Goal: Information Seeking & Learning: Find specific fact

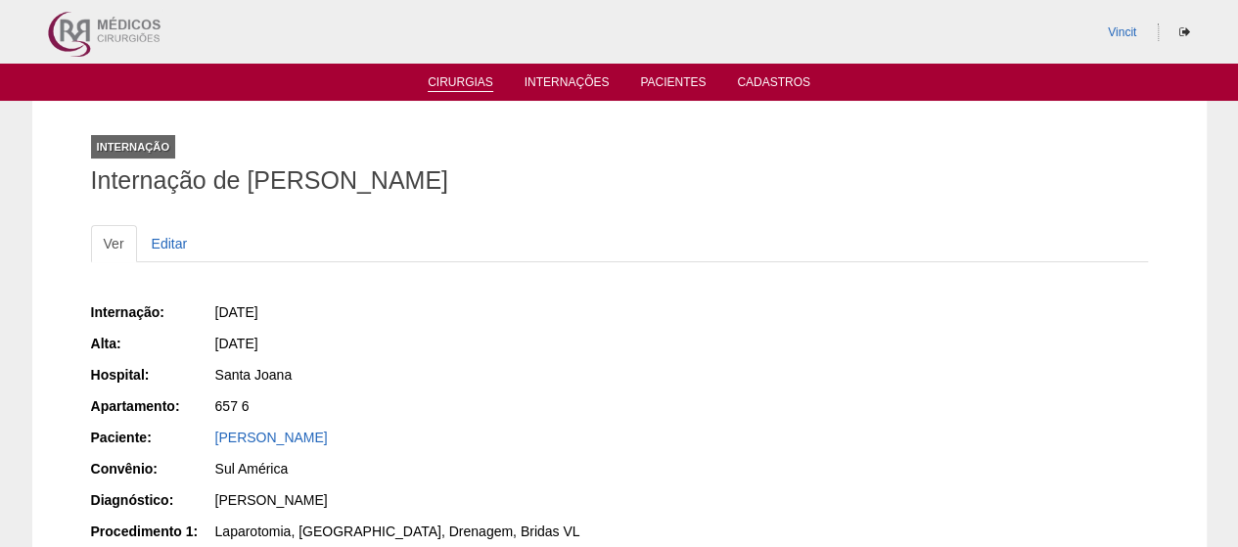
click at [464, 79] on link "Cirurgias" at bounding box center [461, 83] width 66 height 17
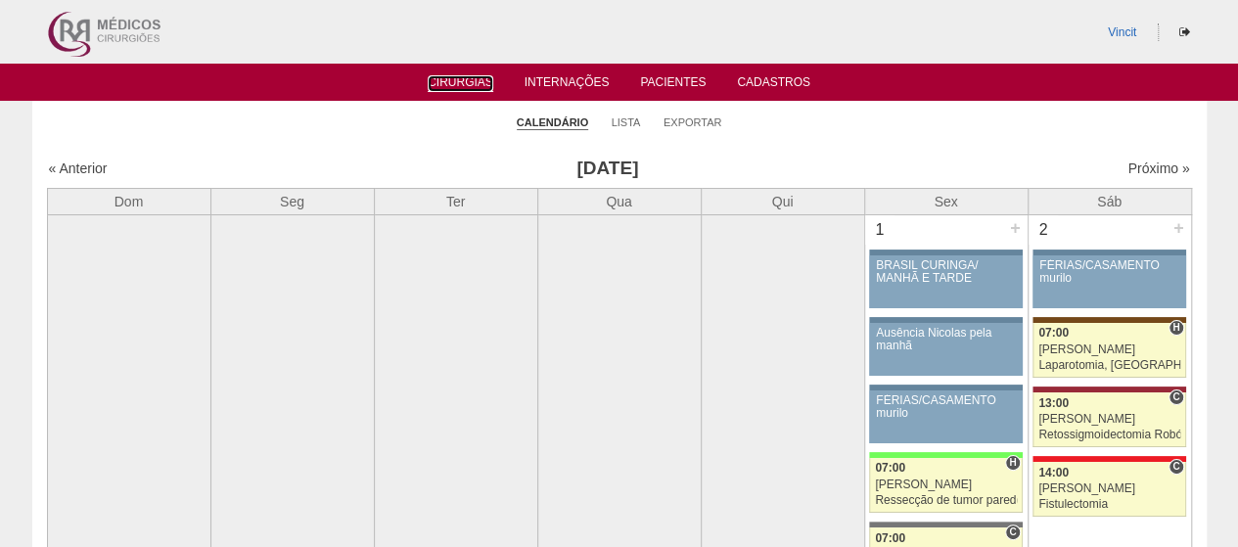
click at [462, 84] on link "Cirurgias" at bounding box center [461, 83] width 66 height 17
click at [650, 87] on link "Pacientes" at bounding box center [673, 83] width 66 height 17
click at [660, 80] on link "Pacientes" at bounding box center [673, 83] width 66 height 17
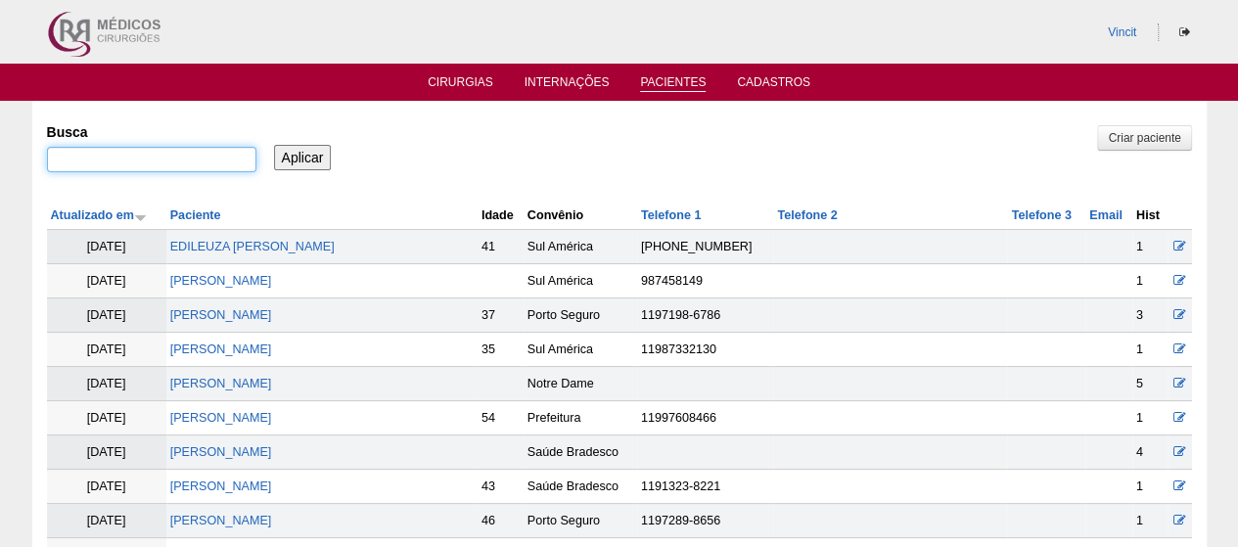
click at [142, 154] on input "Busca" at bounding box center [151, 159] width 209 height 25
paste input "FLAVIA VALENTIM AMORIM"
type input "FLAVIA VALENTIM AMORIM"
click at [318, 148] on input "Aplicar" at bounding box center [303, 157] width 58 height 25
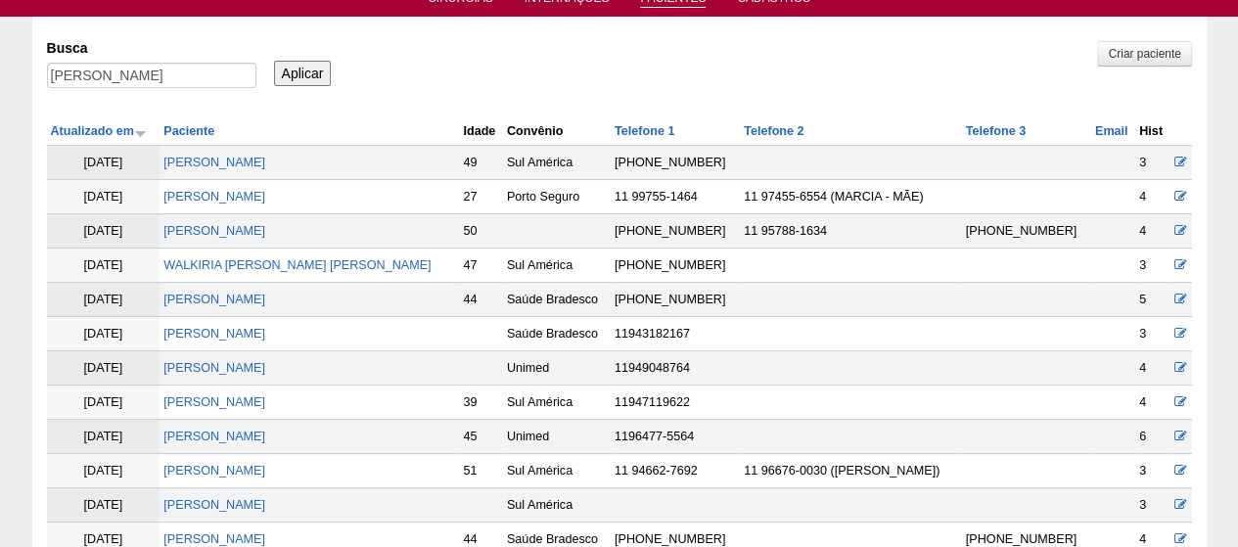
scroll to position [196, 0]
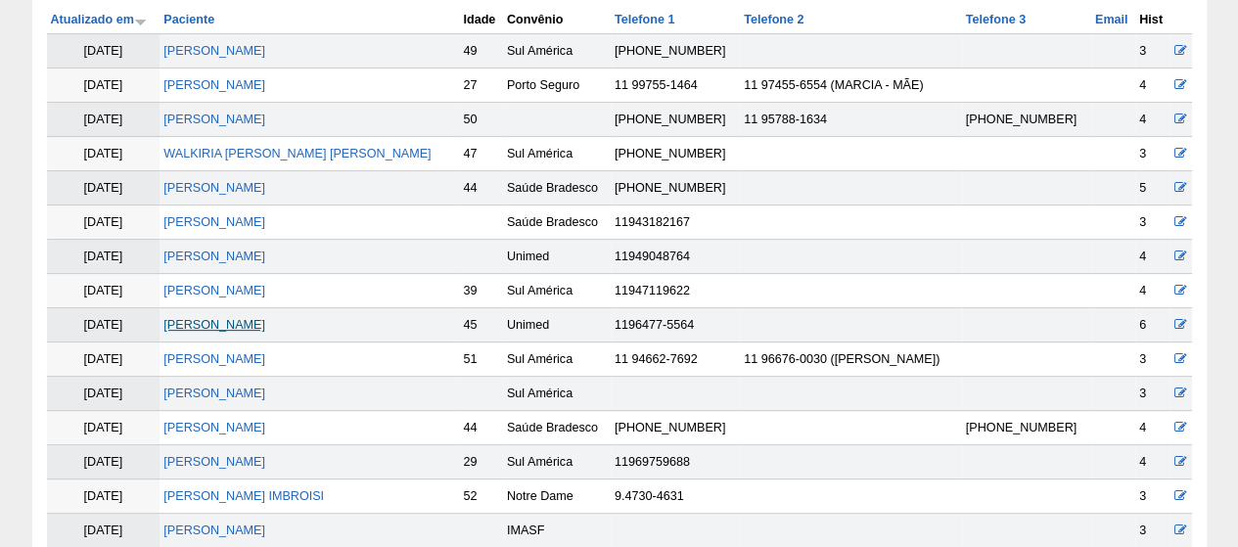
click at [243, 321] on link "[PERSON_NAME]" at bounding box center [214, 325] width 102 height 14
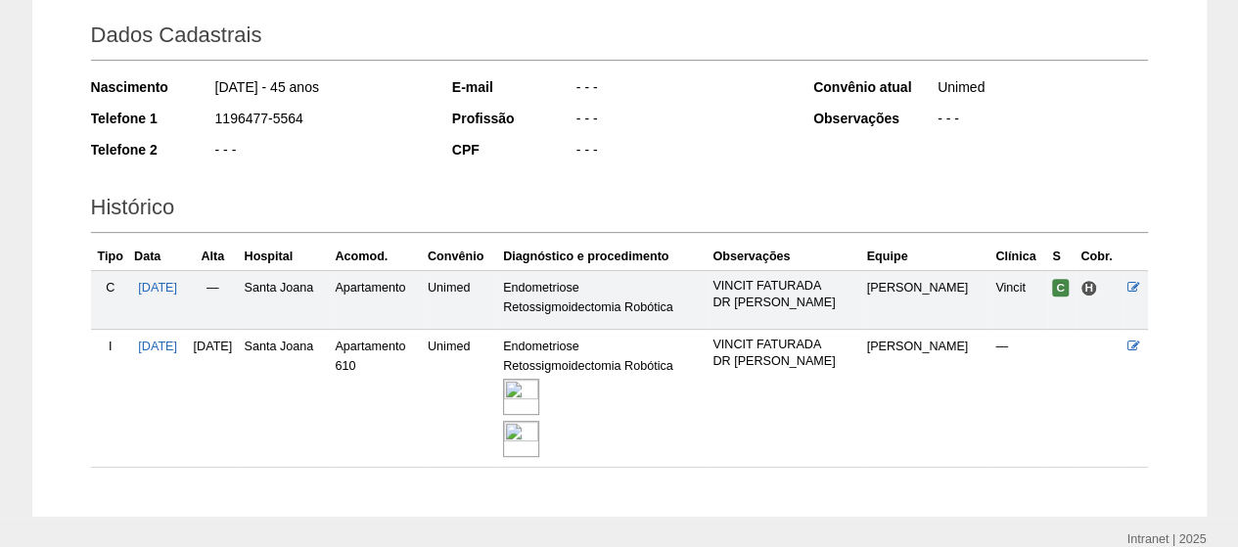
scroll to position [294, 0]
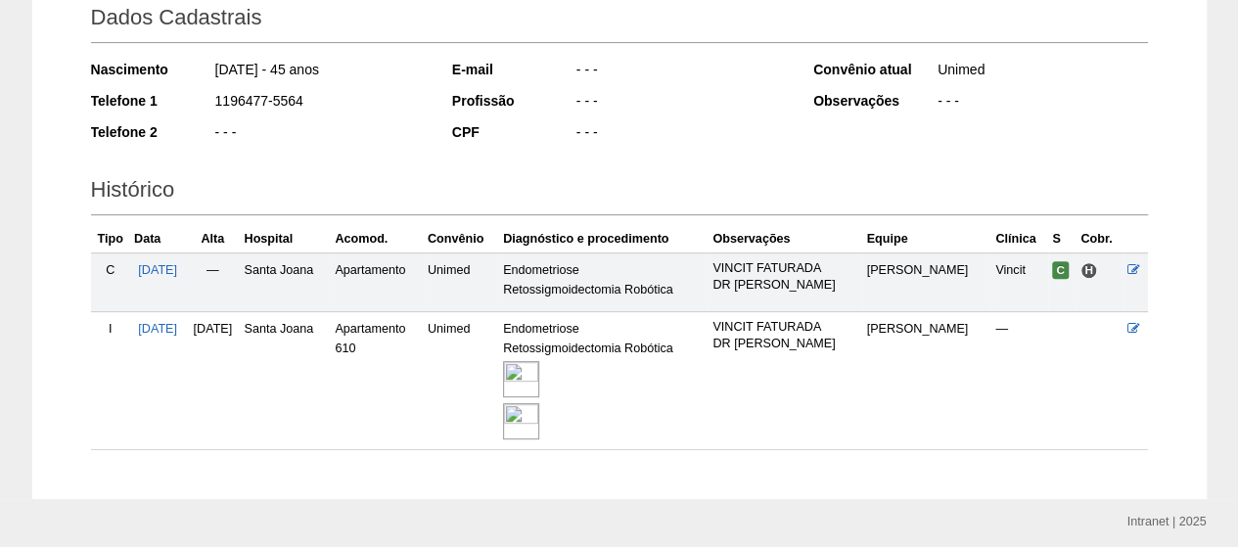
click at [539, 377] on img at bounding box center [521, 379] width 36 height 36
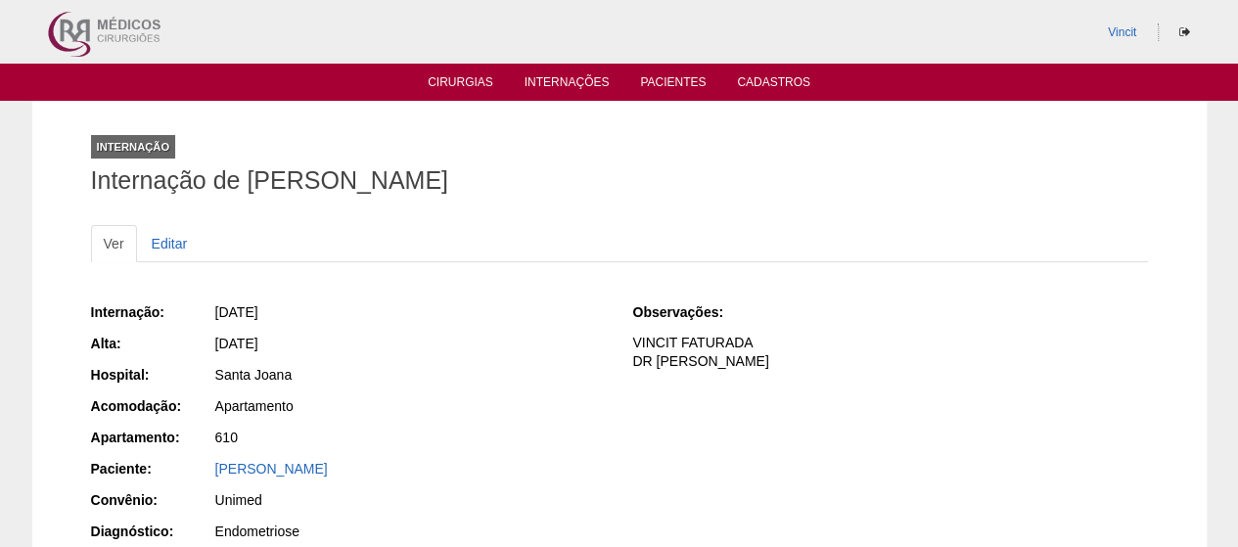
click at [669, 70] on ul "Cirurgias Internações Pacientes Cadastros" at bounding box center [619, 82] width 1238 height 37
click at [669, 83] on link "Pacientes" at bounding box center [673, 83] width 66 height 17
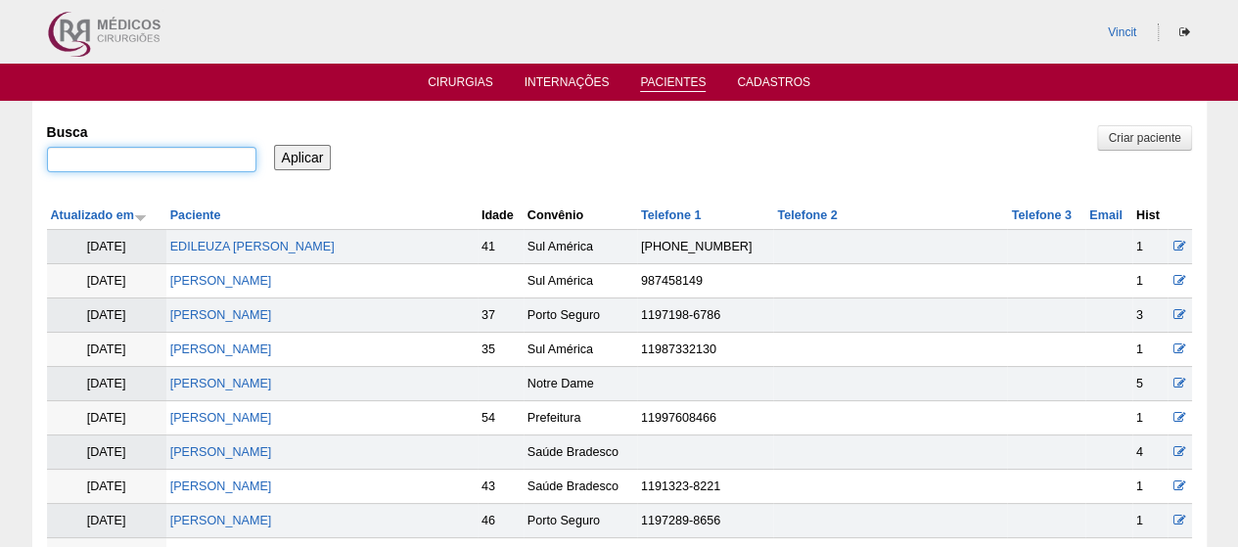
click at [204, 151] on input "Busca" at bounding box center [151, 159] width 209 height 25
paste input "ANA FLAVIA BORDONALLI C TOSCANO"
type input "[PERSON_NAME] C TOSCANO"
click at [298, 162] on input "Aplicar" at bounding box center [303, 157] width 58 height 25
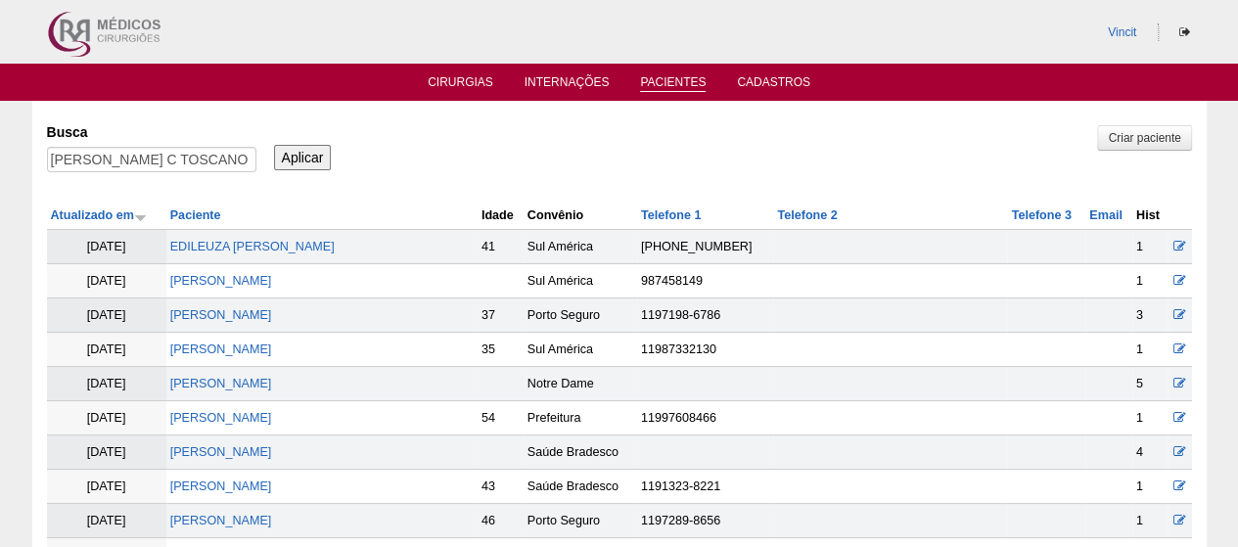
scroll to position [0, 0]
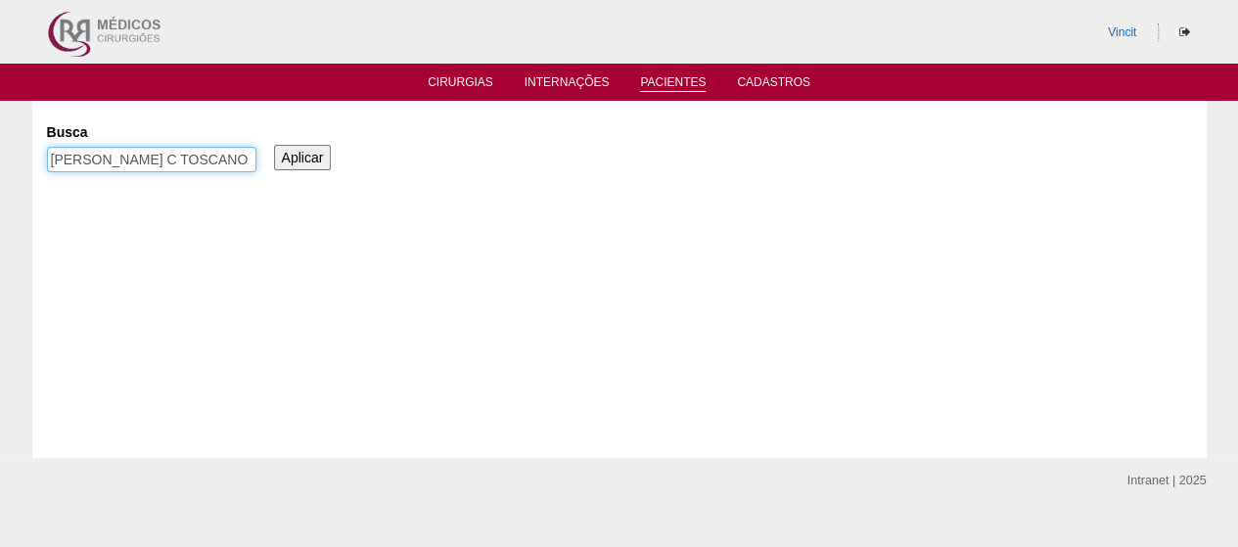
scroll to position [0, 55]
drag, startPoint x: 212, startPoint y: 150, endPoint x: 505, endPoint y: 169, distance: 293.3
click at [505, 169] on div "Busca [PERSON_NAME] C TOSCANO Aplicar" at bounding box center [619, 149] width 1145 height 67
type input "[PERSON_NAME]"
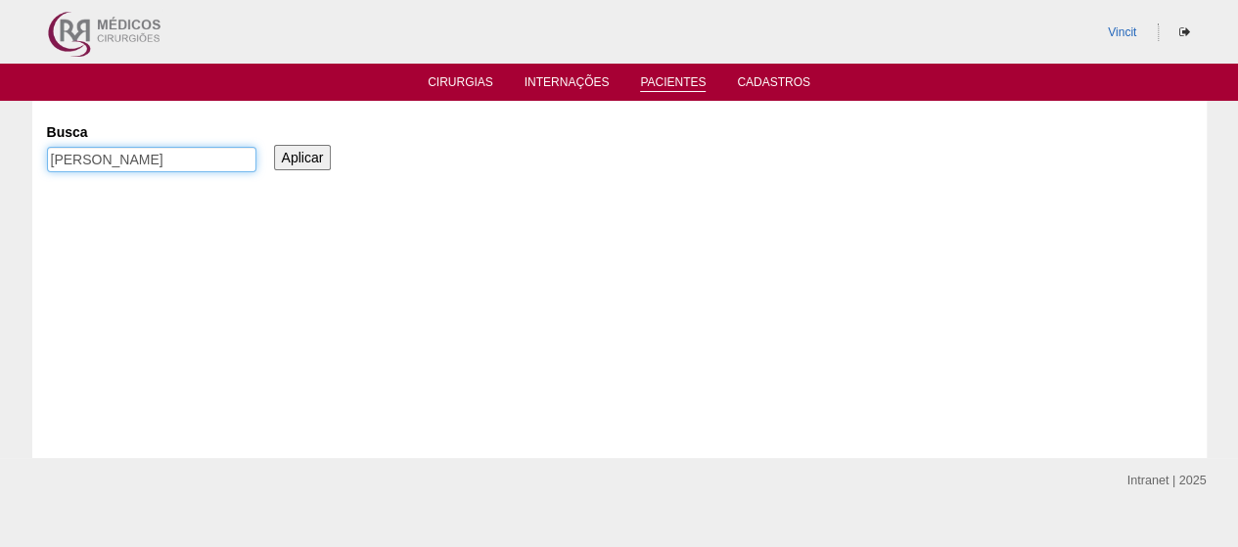
click at [274, 145] on input "Aplicar" at bounding box center [303, 157] width 58 height 25
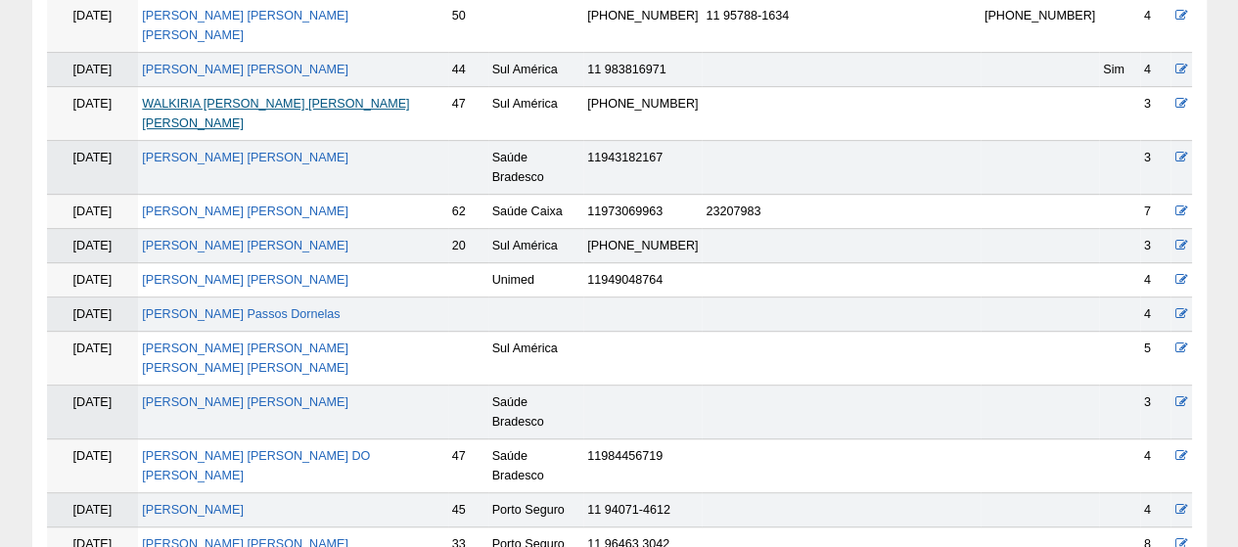
scroll to position [489, 0]
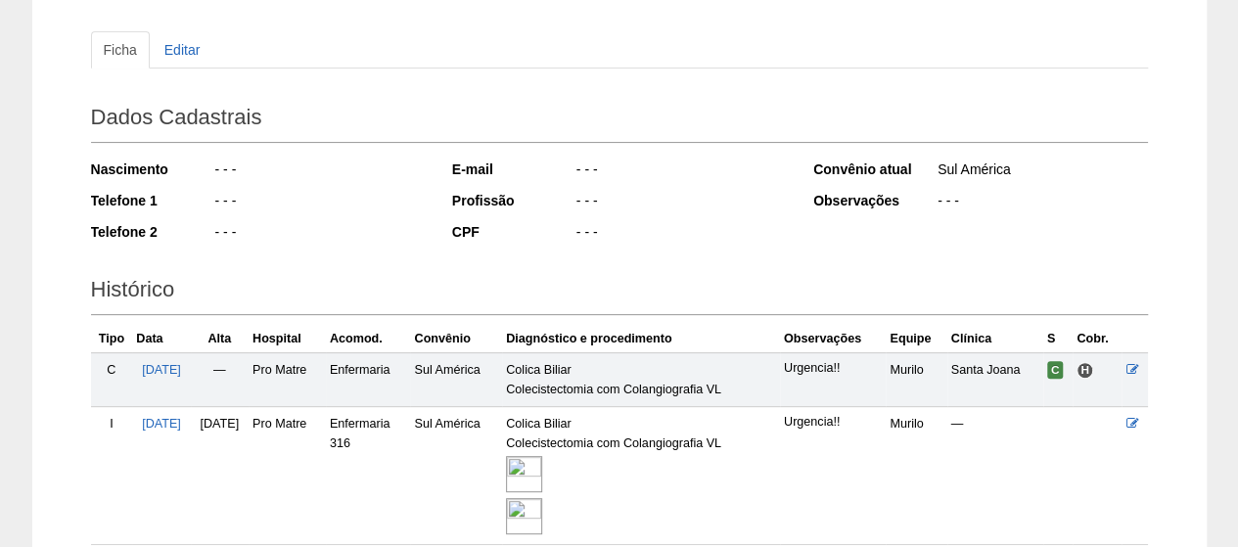
scroll to position [354, 0]
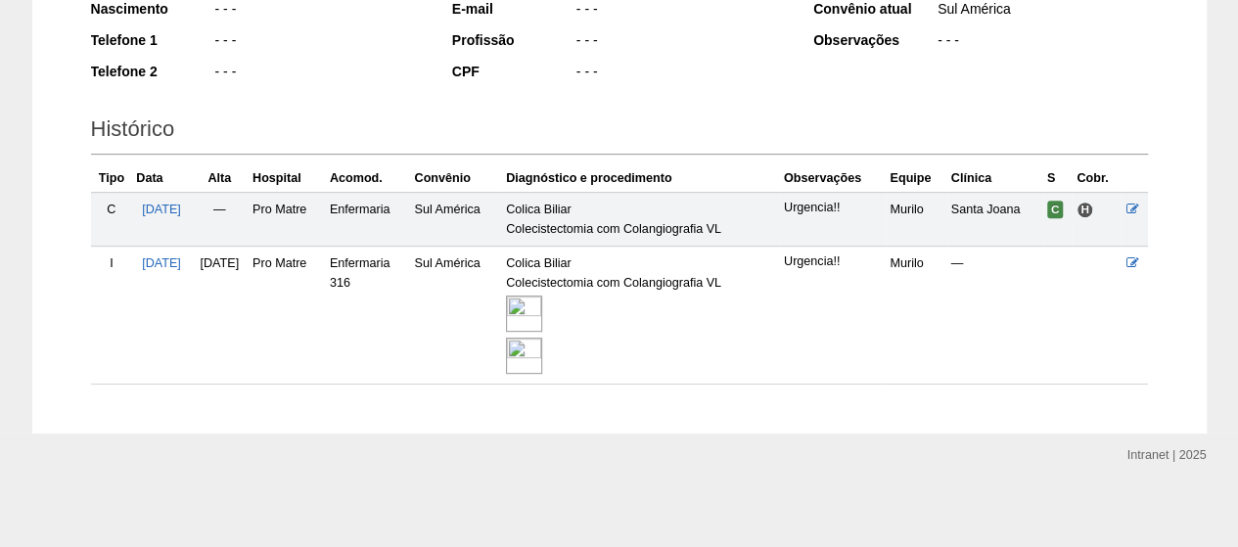
click at [542, 308] on img at bounding box center [524, 314] width 36 height 36
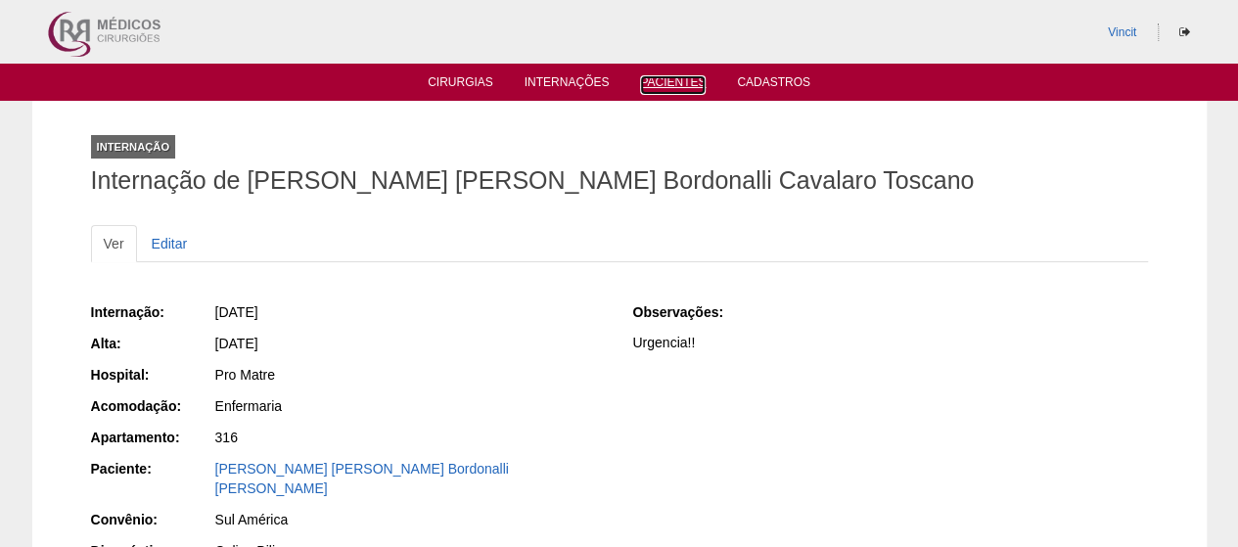
click at [670, 93] on link "Pacientes" at bounding box center [673, 85] width 66 height 20
click at [662, 88] on link "Pacientes" at bounding box center [673, 83] width 66 height 17
click at [679, 77] on link "Pacientes" at bounding box center [673, 83] width 66 height 17
click at [656, 81] on link "Pacientes" at bounding box center [673, 83] width 66 height 17
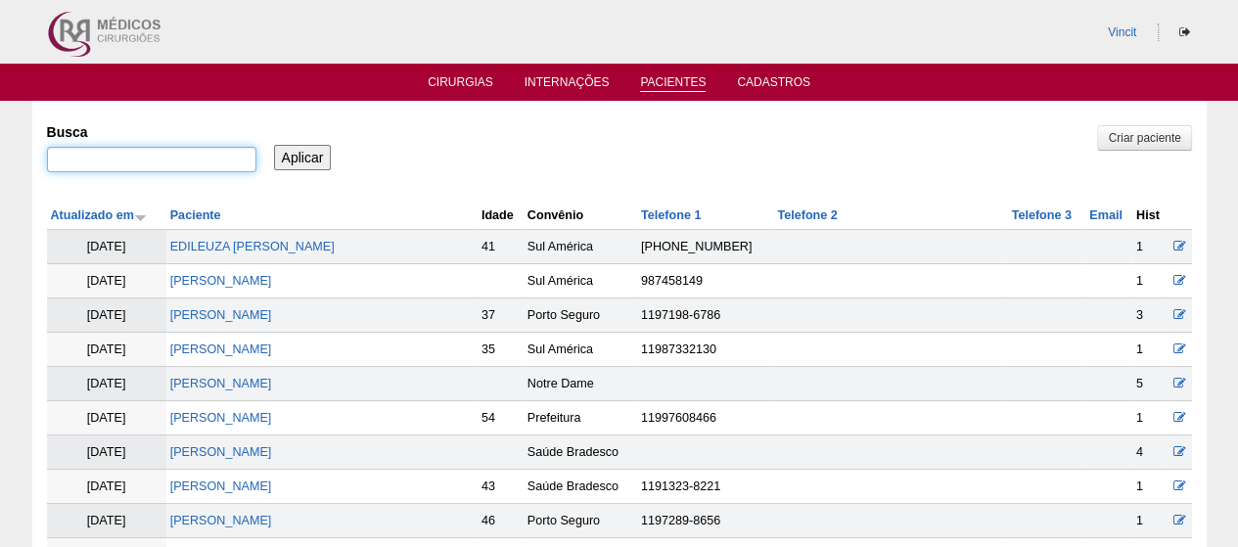
click at [157, 162] on input "Busca" at bounding box center [151, 159] width 209 height 25
paste input "GLEICE ROCHA ARAUJO"
type input "GLEICE ROCHA ARAUJO"
click at [314, 154] on input "Aplicar" at bounding box center [303, 157] width 58 height 25
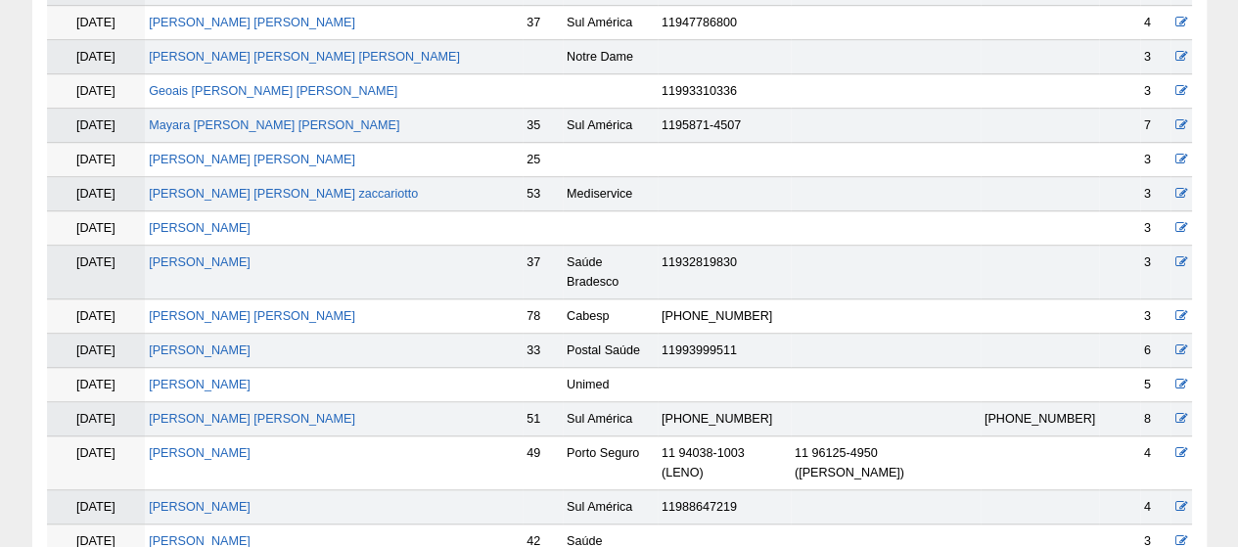
scroll to position [685, 0]
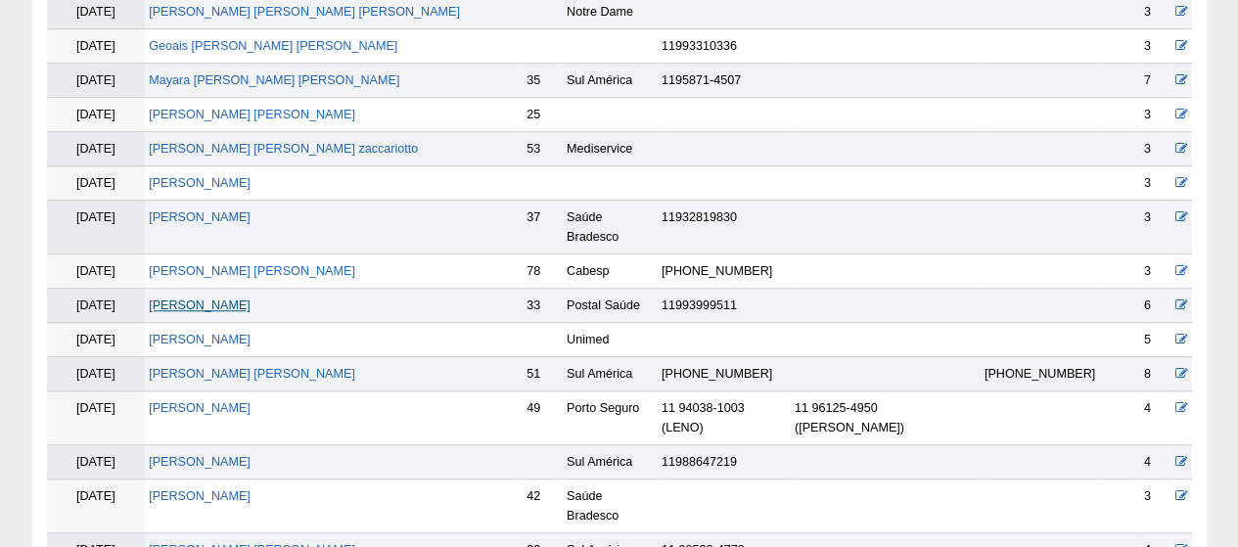
click at [251, 299] on link "[PERSON_NAME]" at bounding box center [200, 306] width 102 height 14
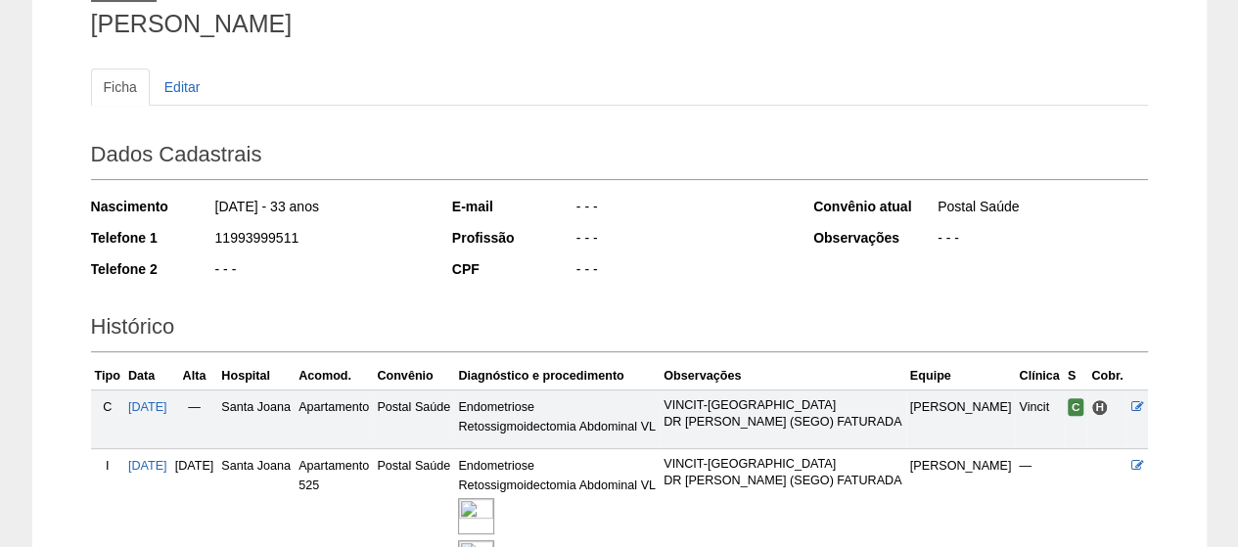
scroll to position [360, 0]
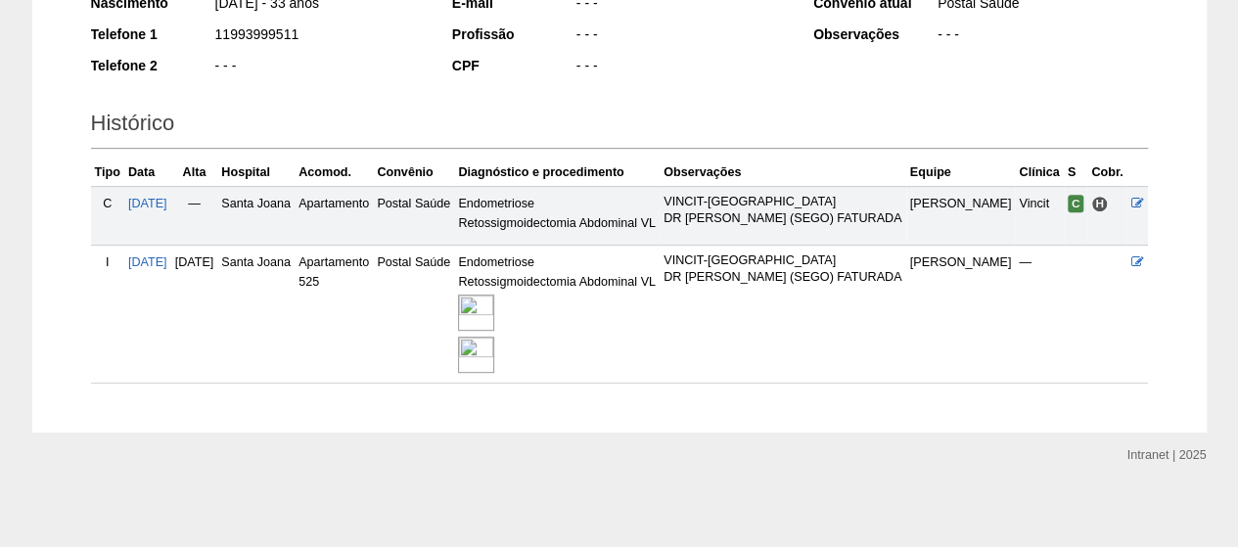
click at [494, 312] on img at bounding box center [476, 313] width 36 height 36
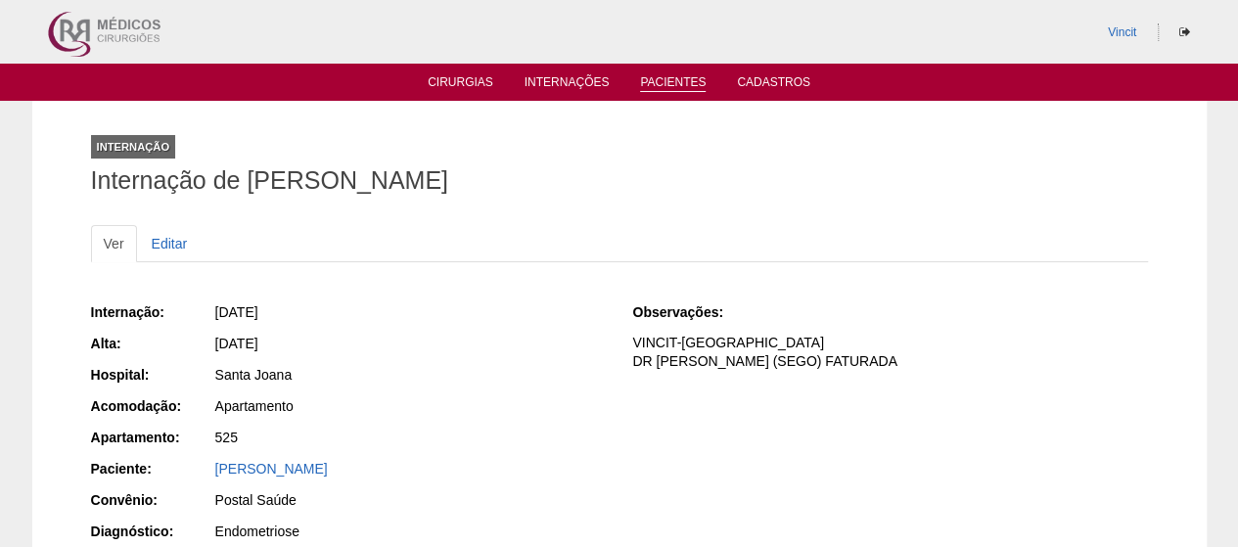
click at [673, 81] on link "Pacientes" at bounding box center [673, 83] width 66 height 17
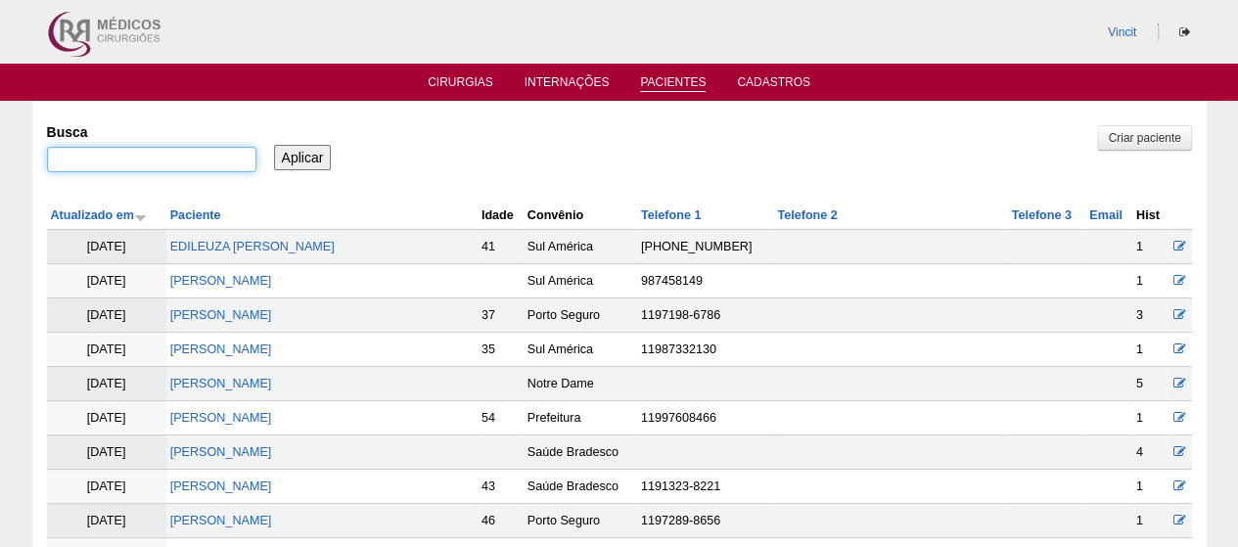
click at [208, 152] on input "Busca" at bounding box center [151, 159] width 209 height 25
paste input "ADILEIA DA COSTA FEITOSA"
type input "ADILEIA DA COSTA FEITOSA"
click at [294, 150] on input "Aplicar" at bounding box center [303, 157] width 58 height 25
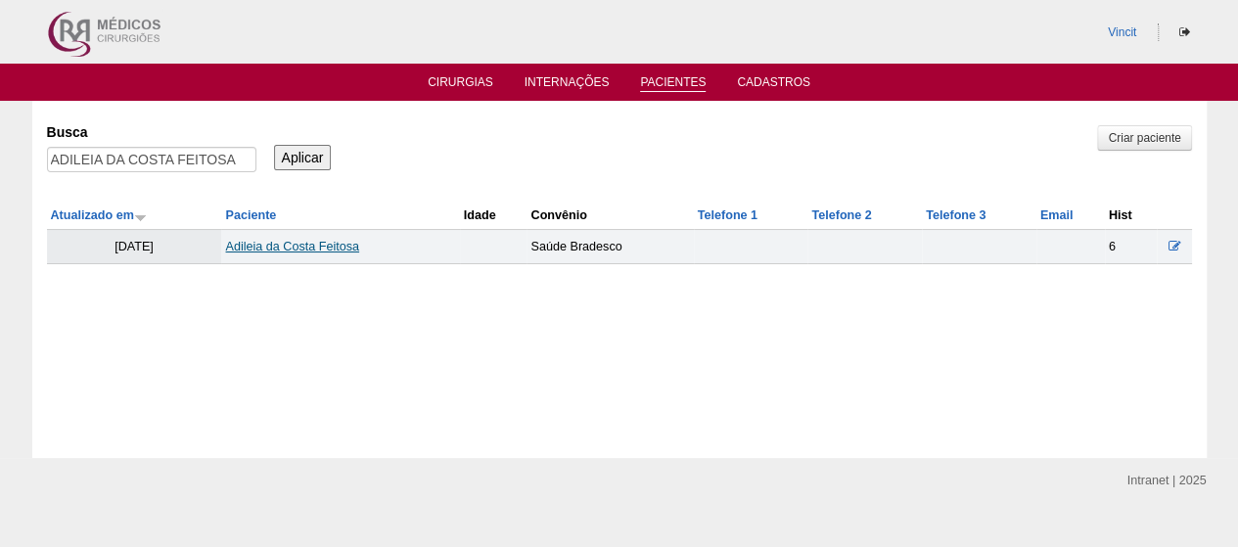
click at [273, 240] on link "Adileia da Costa Feitosa" at bounding box center [292, 247] width 134 height 14
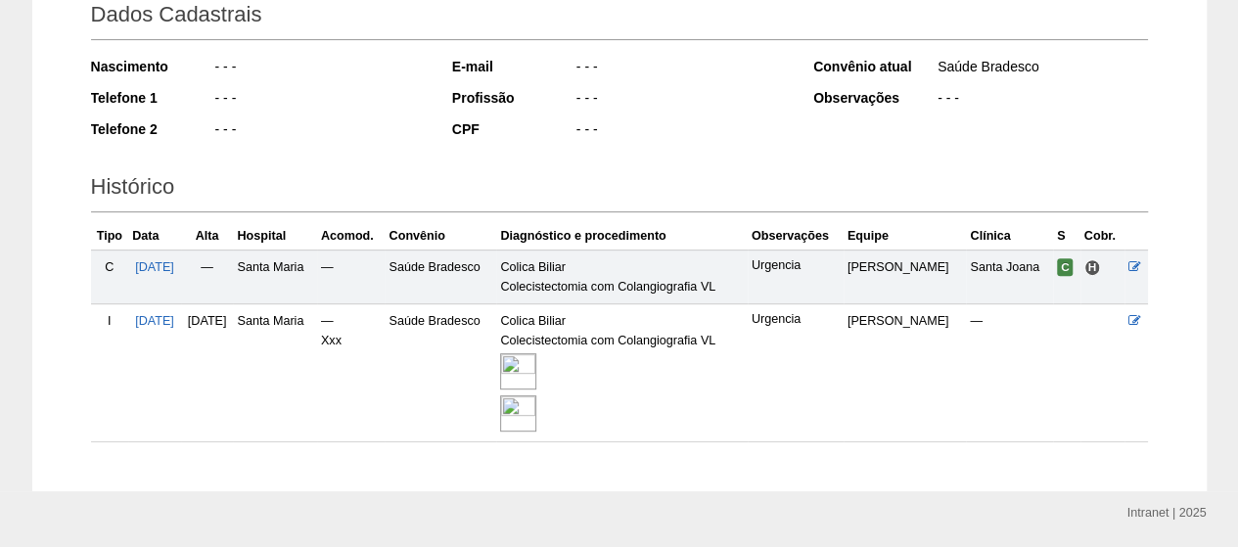
scroll to position [354, 0]
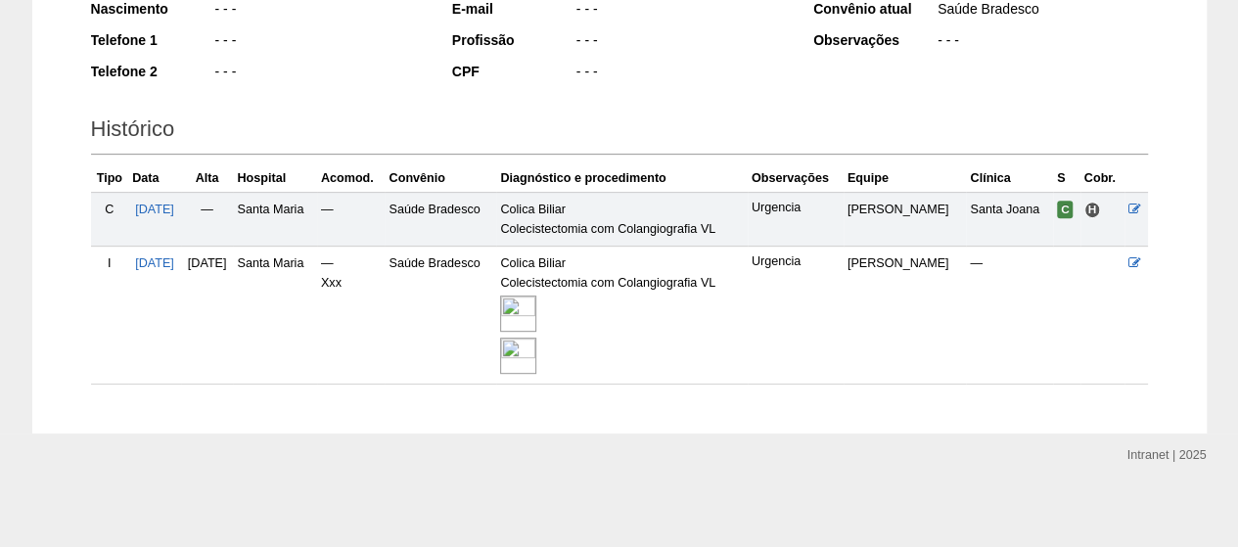
click at [536, 304] on img at bounding box center [518, 314] width 36 height 36
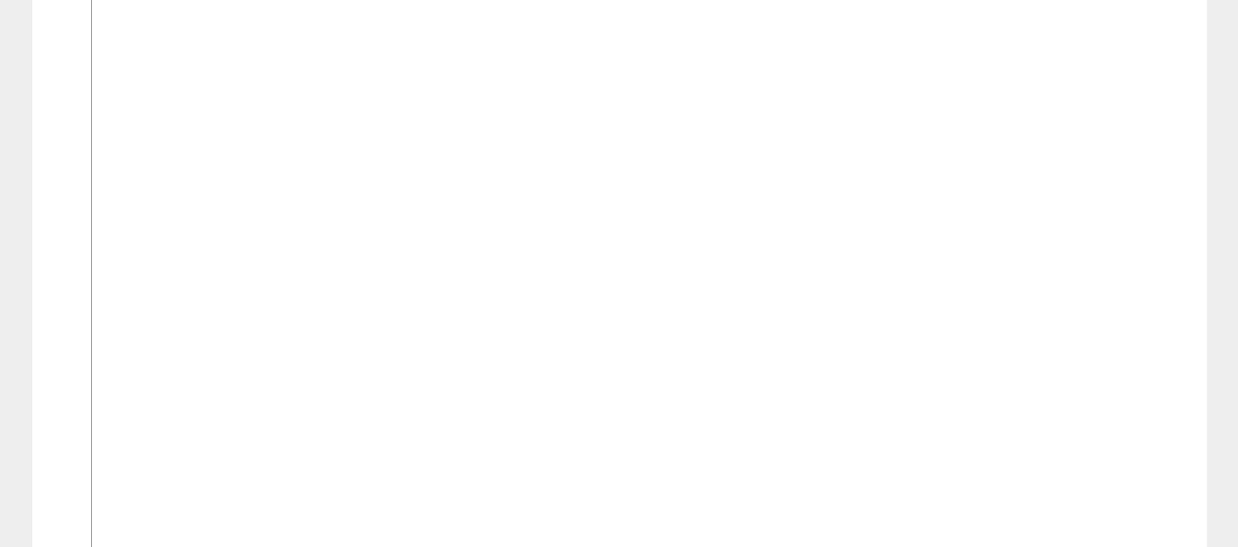
scroll to position [881, 0]
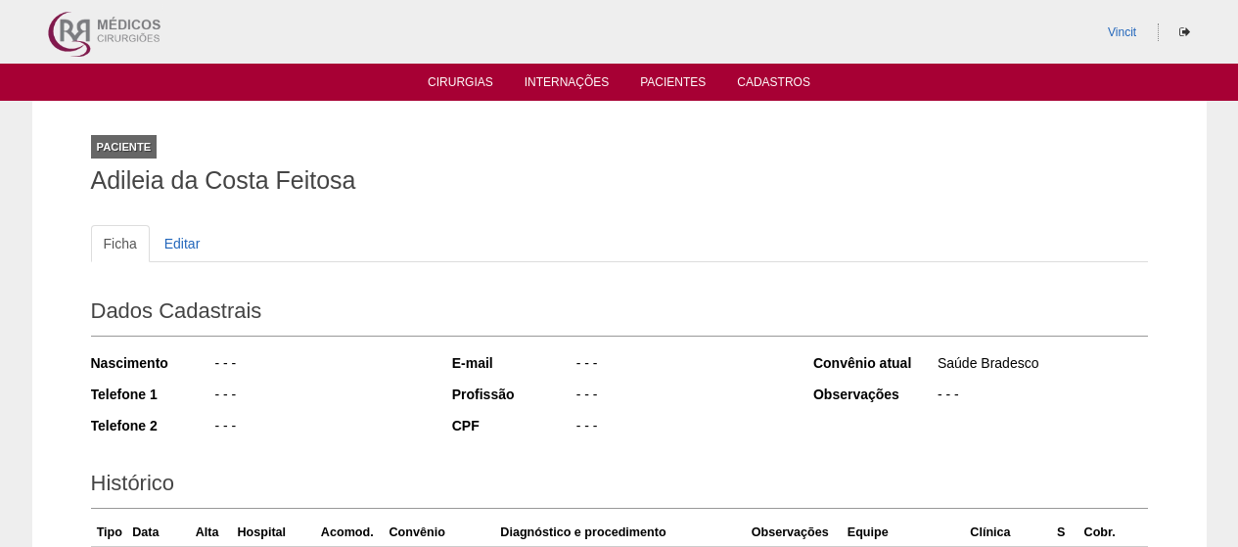
scroll to position [352, 0]
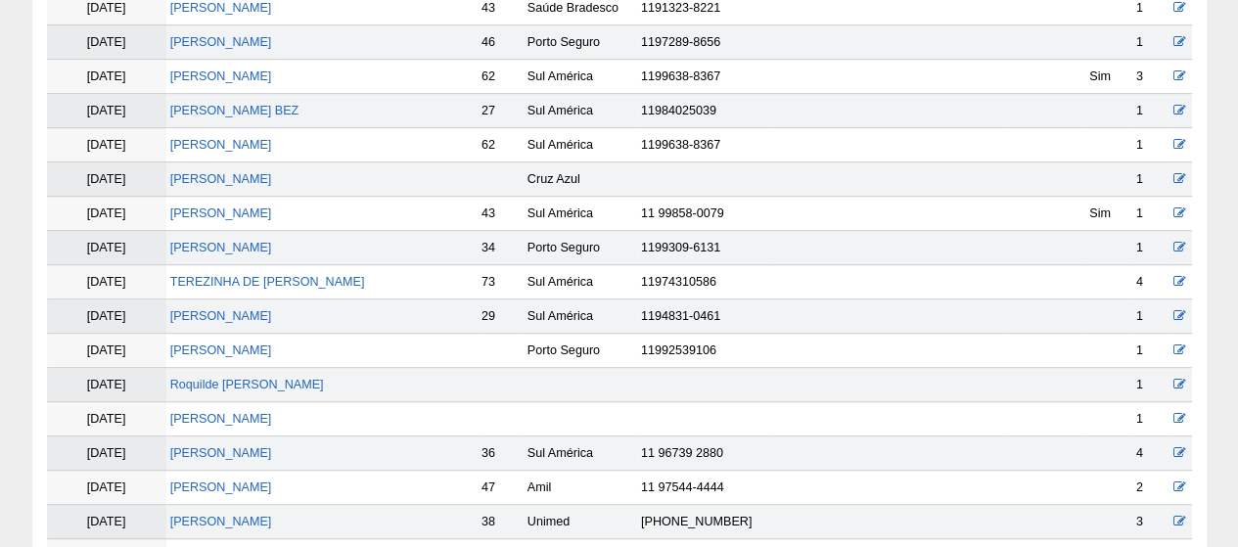
scroll to position [489, 0]
